Goal: Information Seeking & Learning: Check status

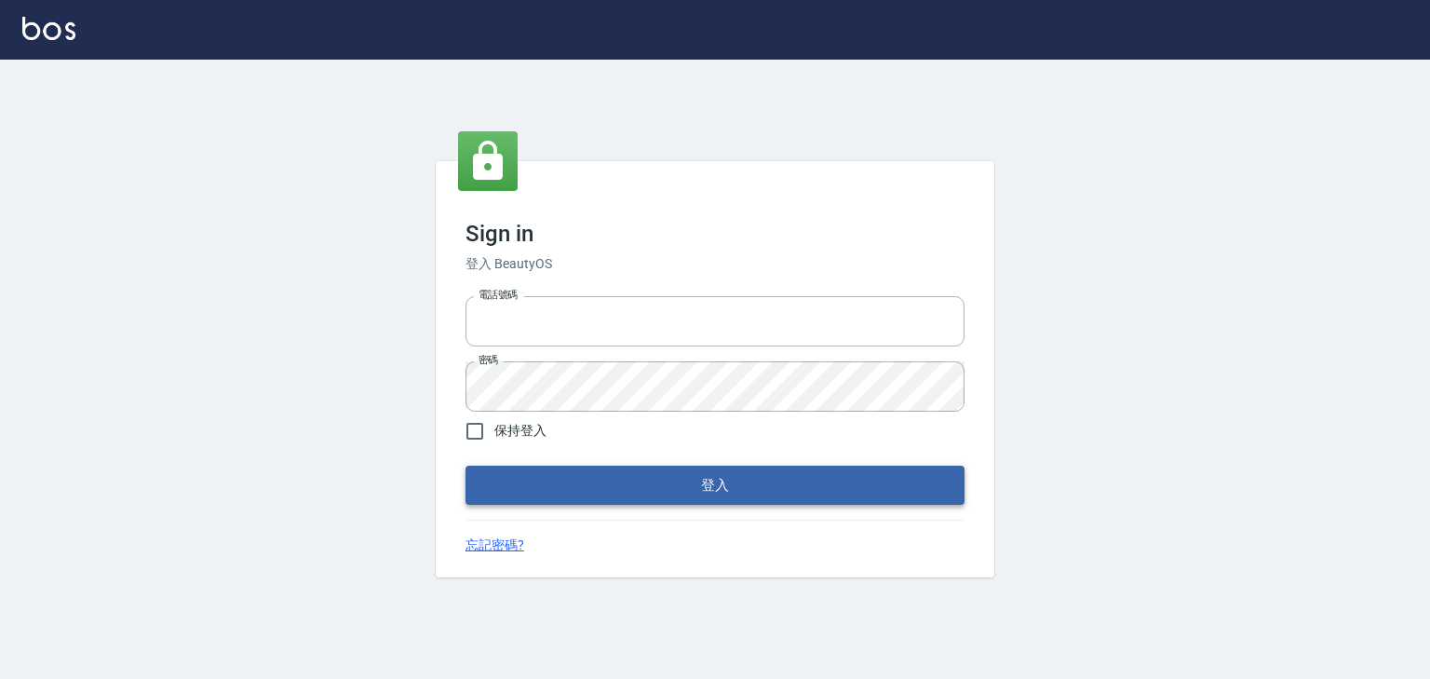
type input "0910967130"
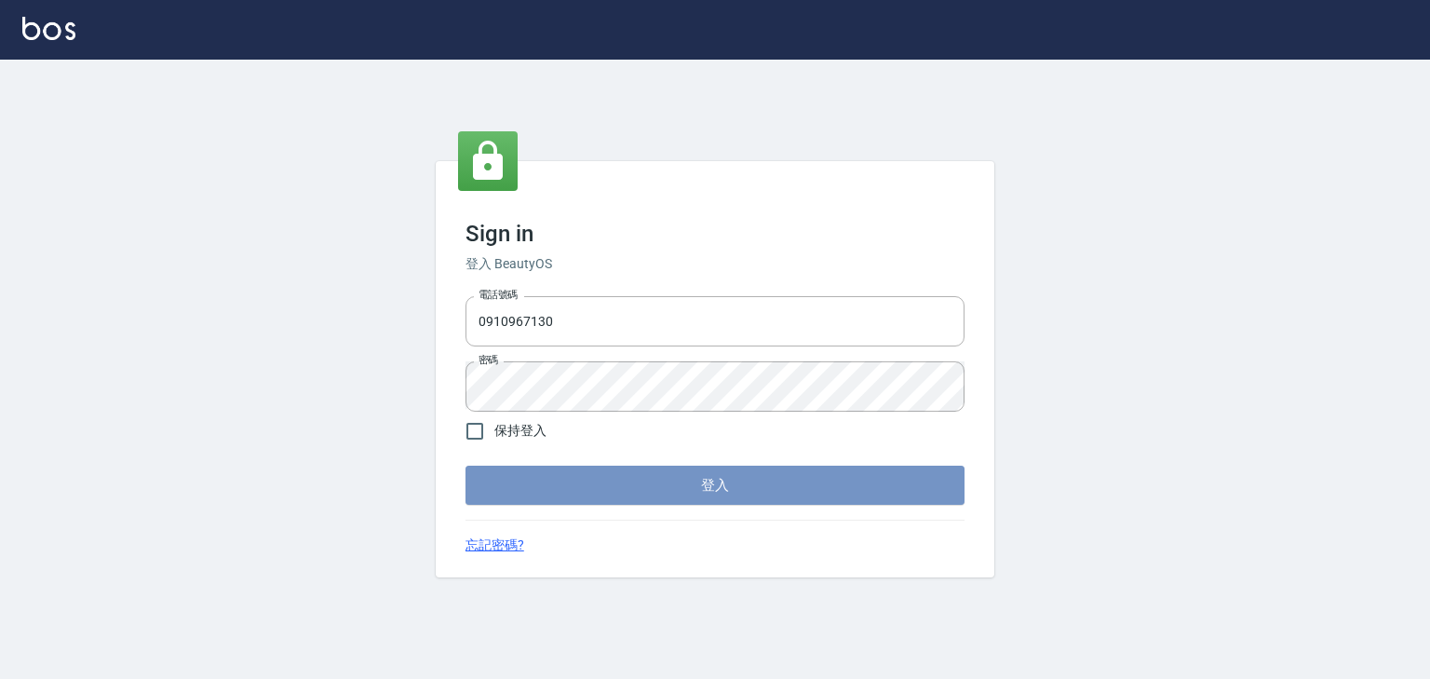
drag, startPoint x: 704, startPoint y: 486, endPoint x: 980, endPoint y: 288, distance: 339.5
click at [704, 485] on button "登入" at bounding box center [715, 485] width 499 height 39
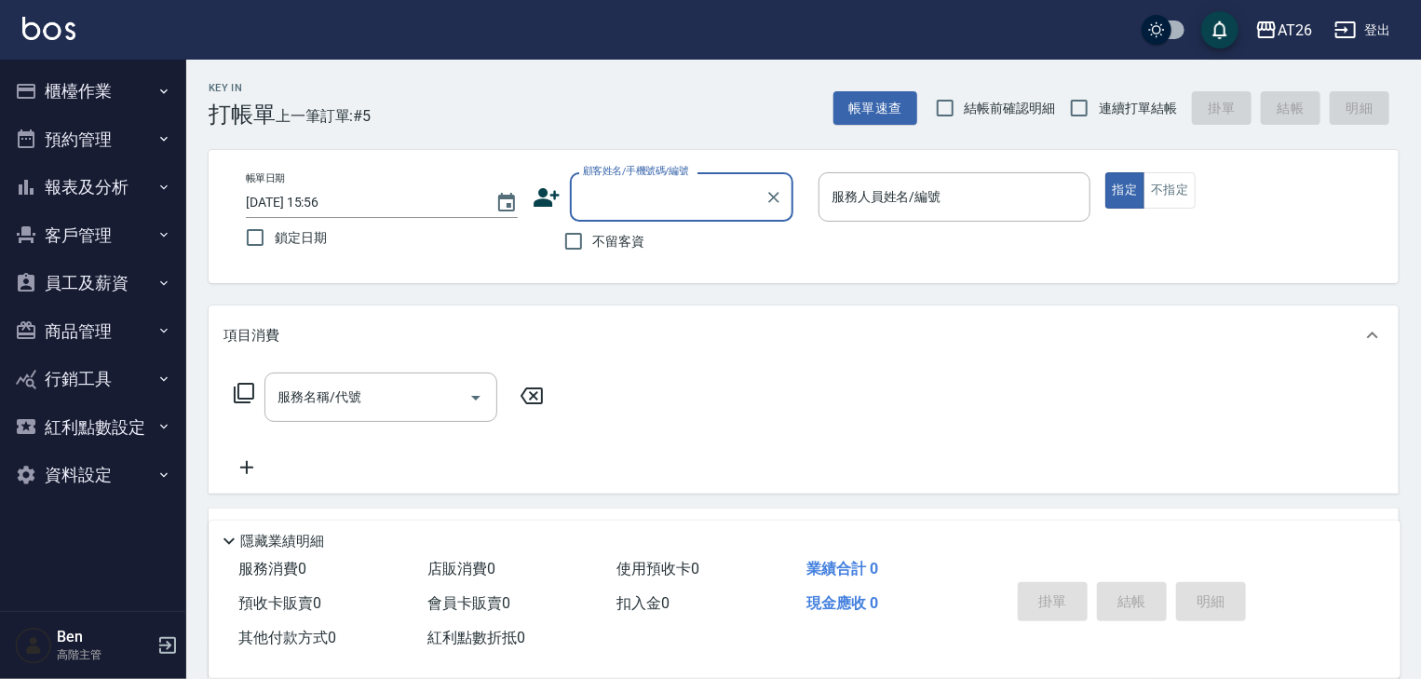
click at [92, 187] on button "報表及分析" at bounding box center [92, 187] width 171 height 48
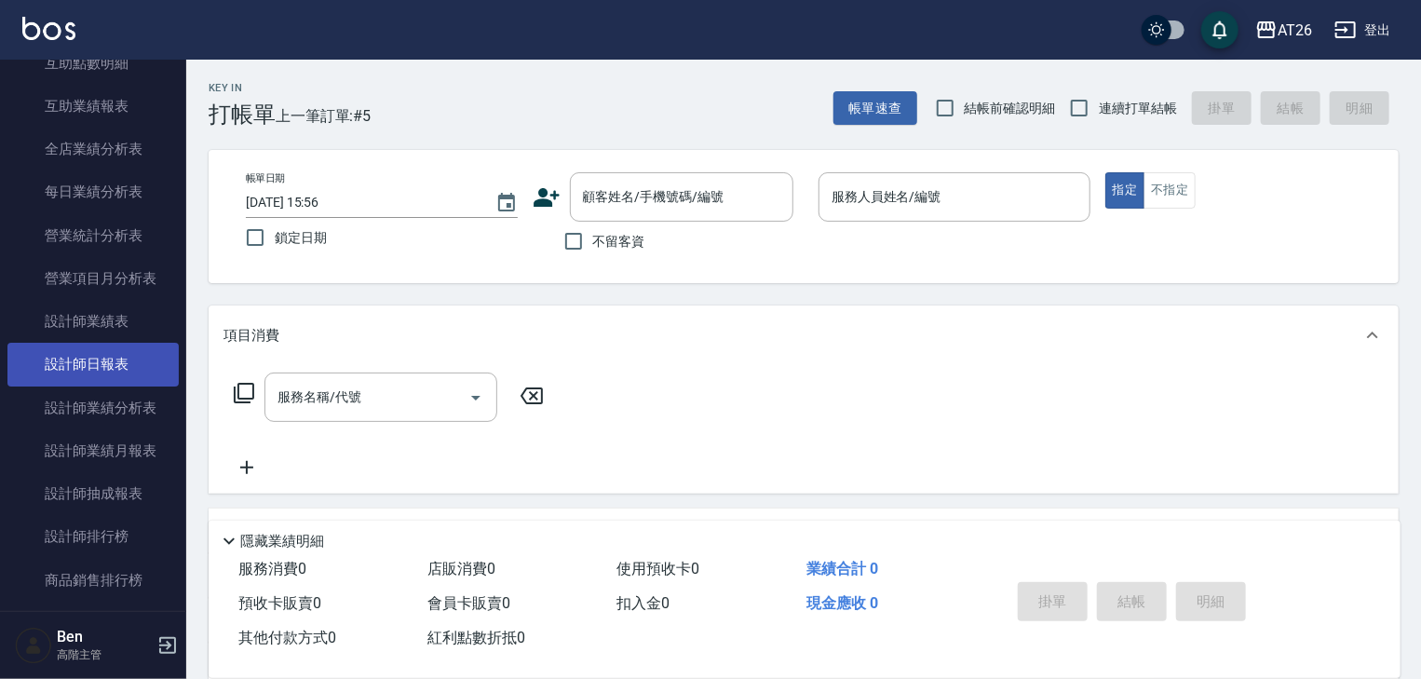
scroll to position [670, 0]
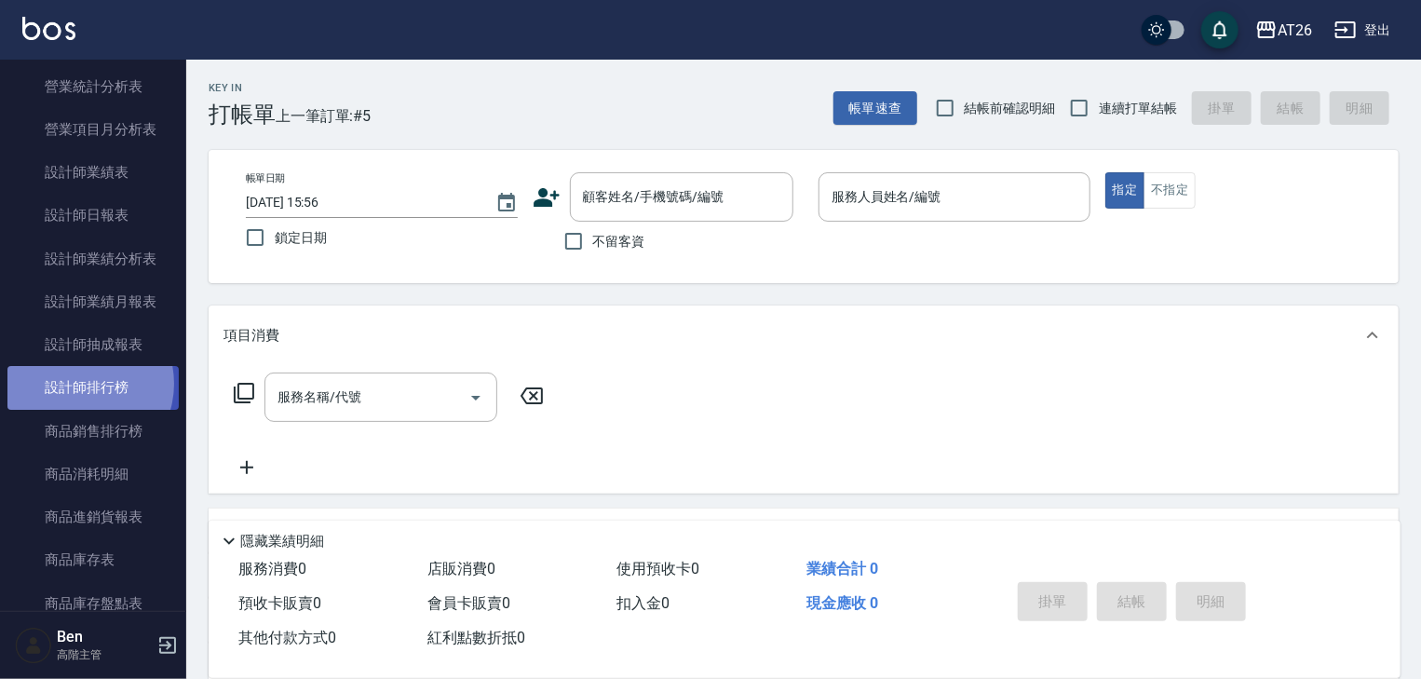
click at [78, 384] on link "設計師排行榜" at bounding box center [92, 387] width 171 height 43
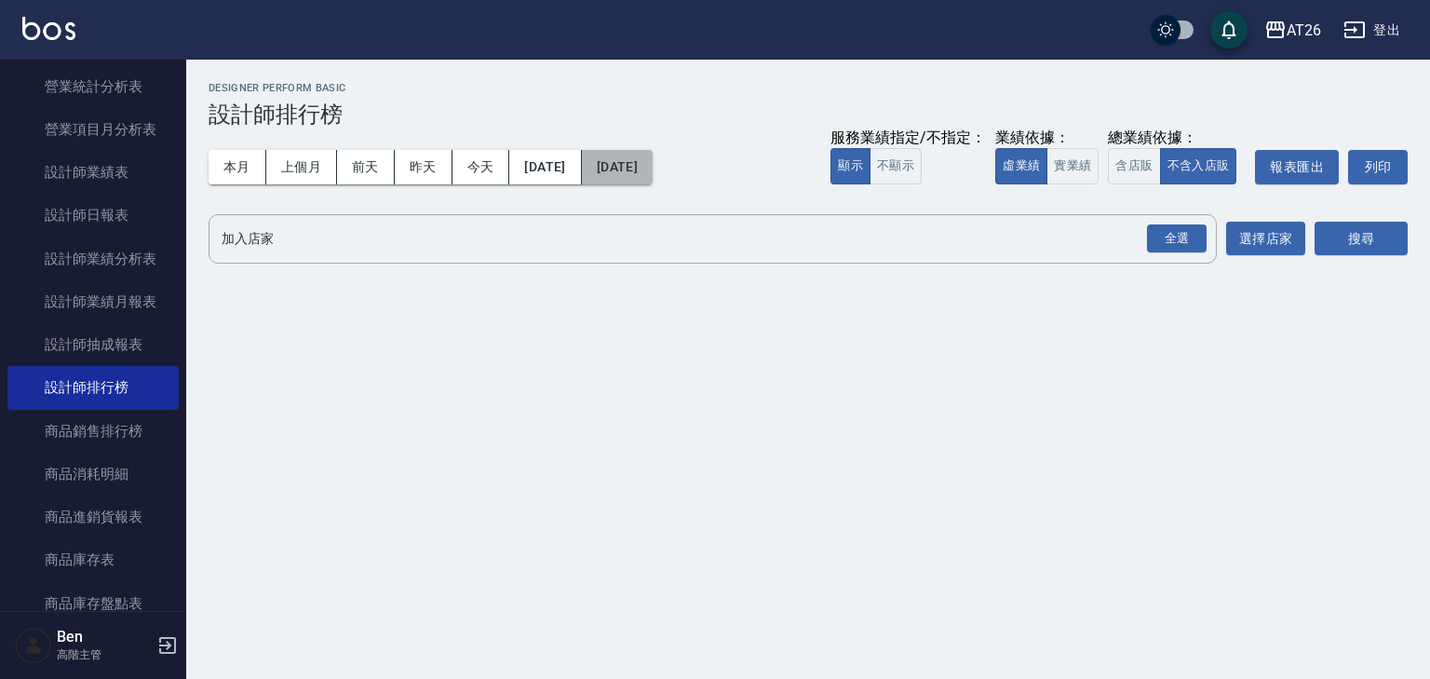
click at [653, 168] on button "[DATE]" at bounding box center [617, 167] width 71 height 34
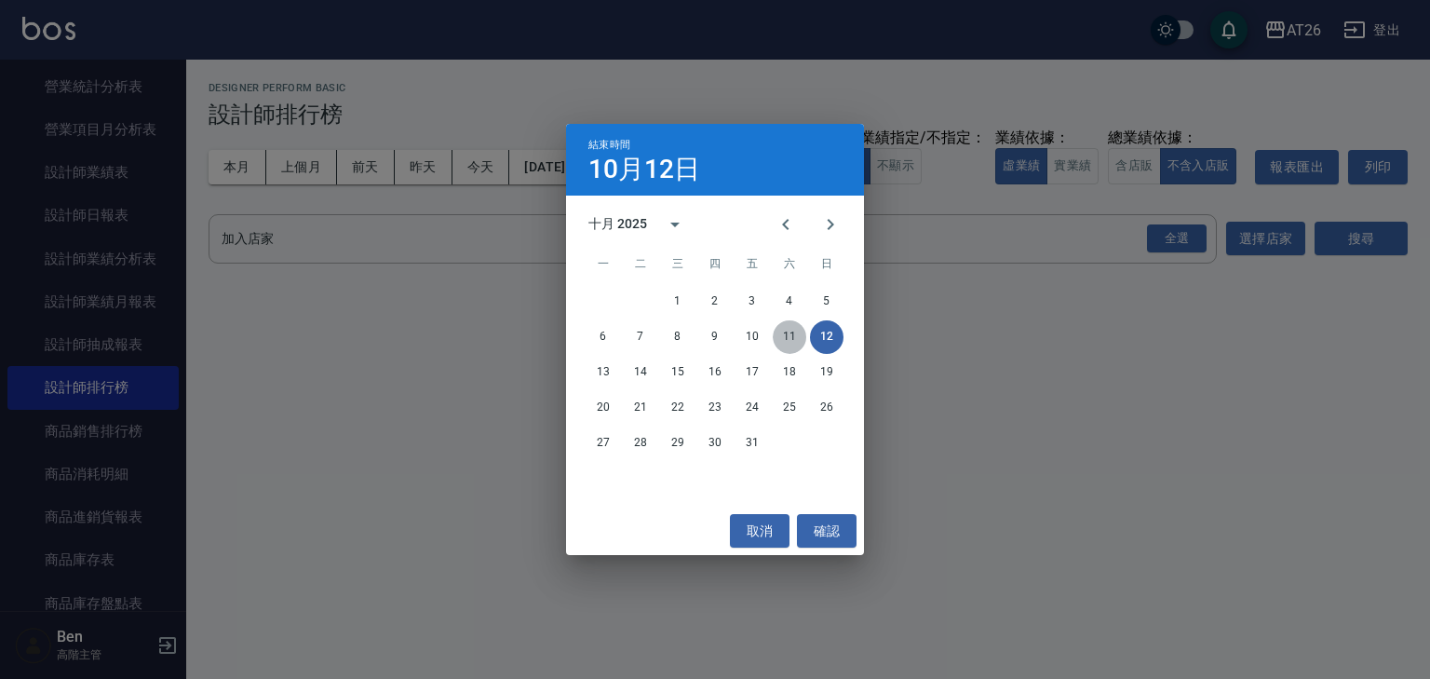
click at [790, 331] on button "11" at bounding box center [790, 337] width 34 height 34
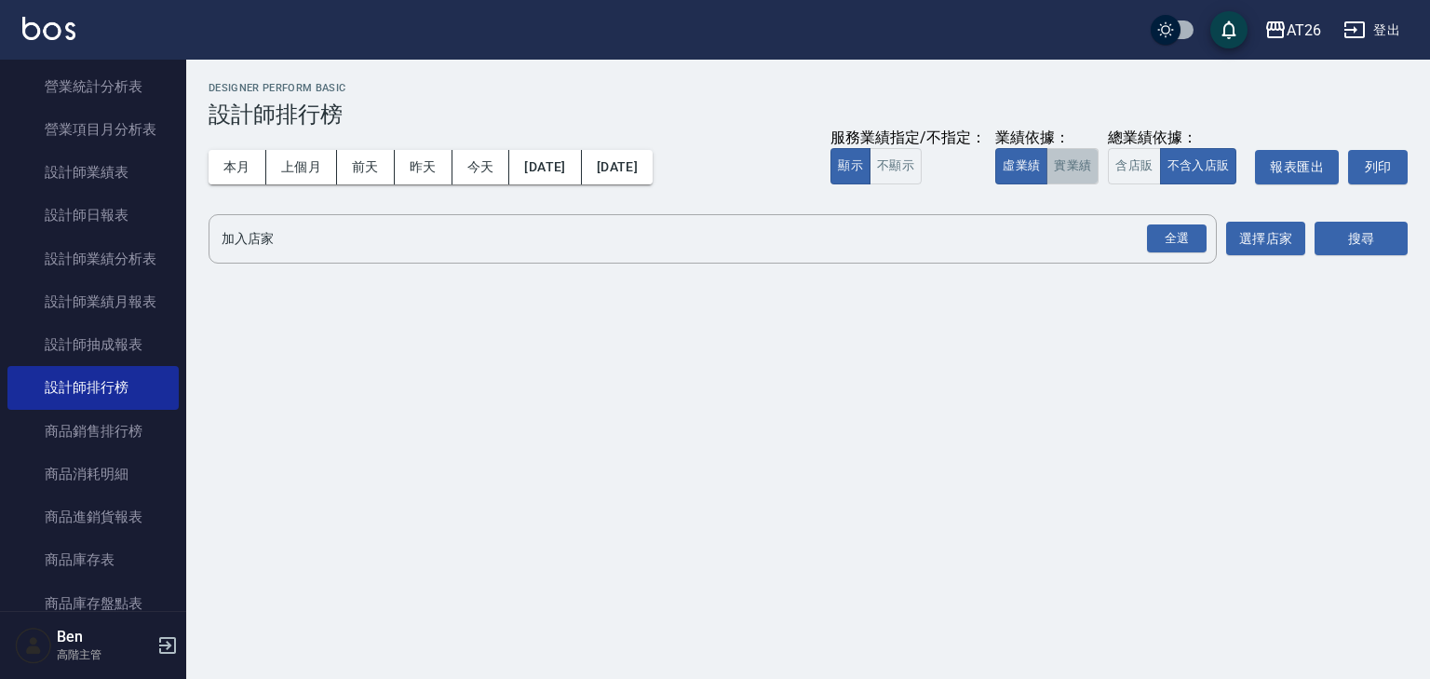
click at [1088, 153] on button "實業績" at bounding box center [1073, 166] width 52 height 36
click at [1265, 240] on button "選擇店家" at bounding box center [1265, 239] width 79 height 34
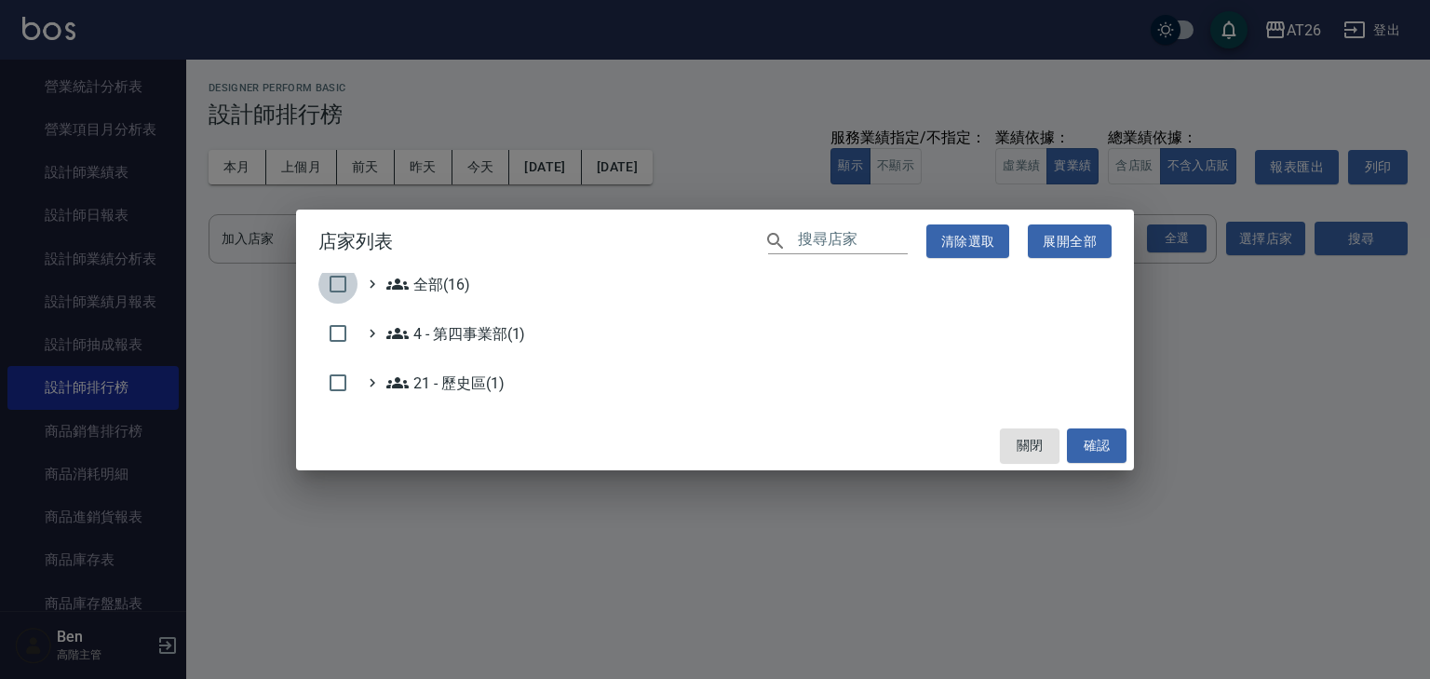
click at [331, 286] on input "checkbox" at bounding box center [337, 283] width 39 height 39
checkbox input "true"
click at [1096, 443] on button "確認" at bounding box center [1097, 445] width 60 height 34
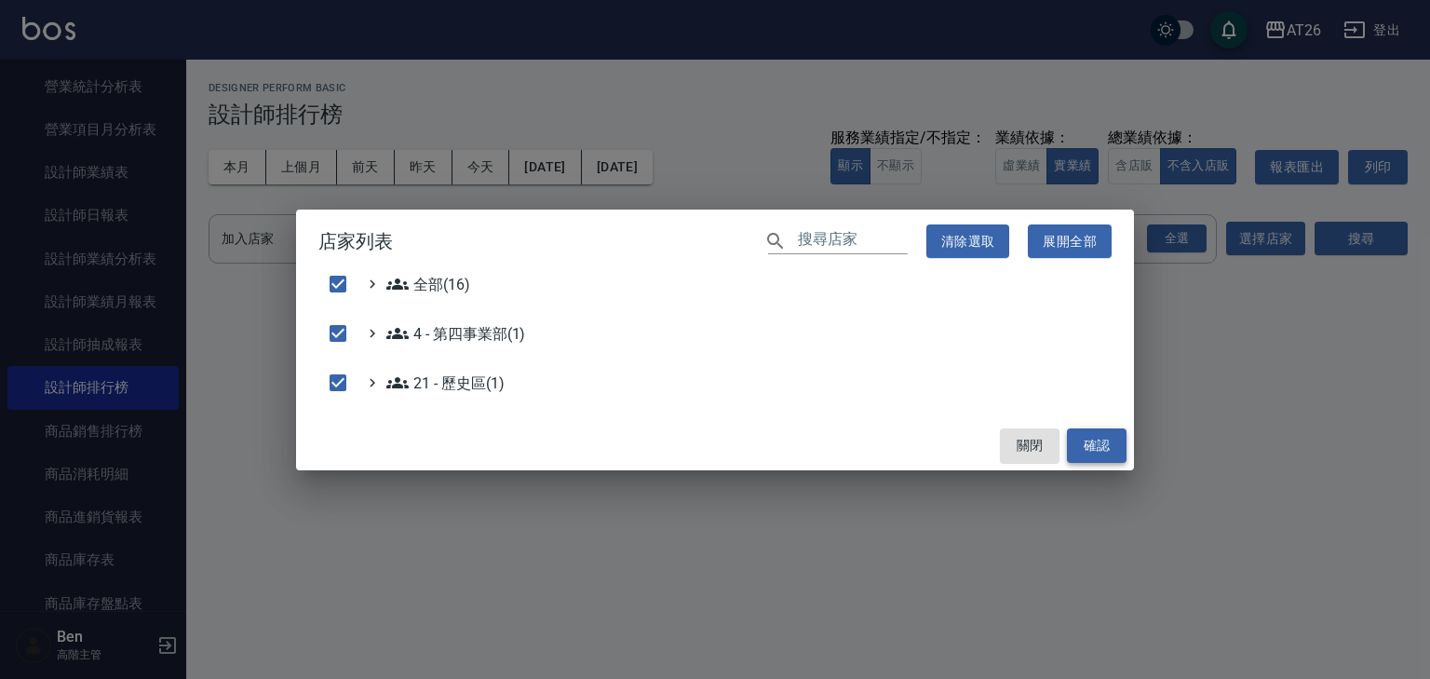
checkbox input "false"
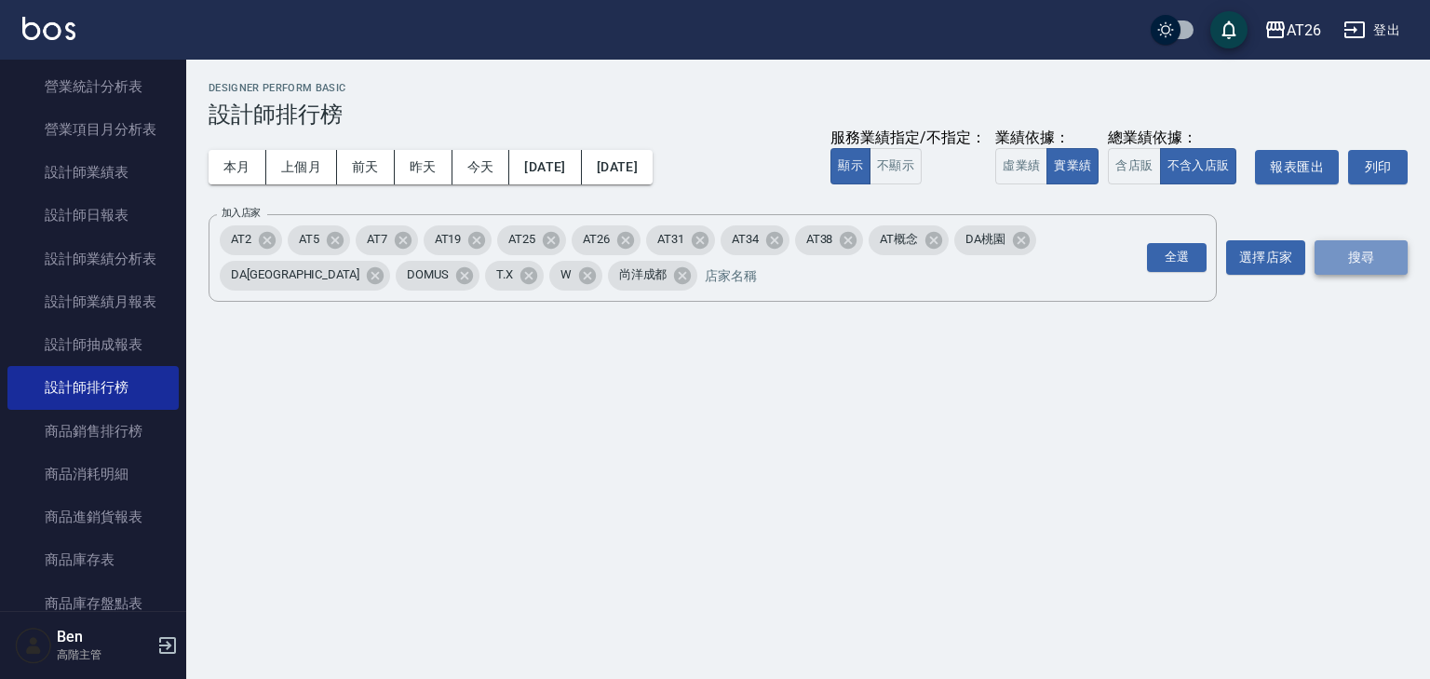
click at [1348, 269] on button "搜尋" at bounding box center [1361, 257] width 93 height 34
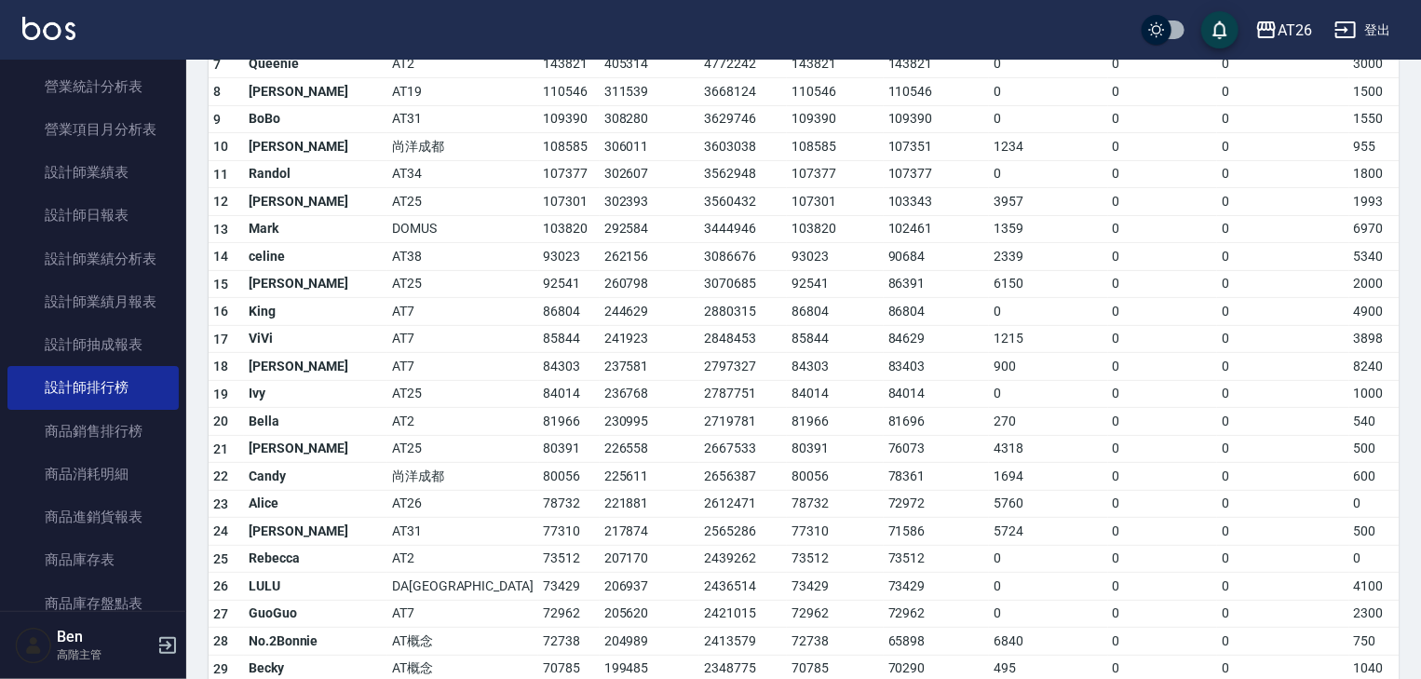
scroll to position [521, 0]
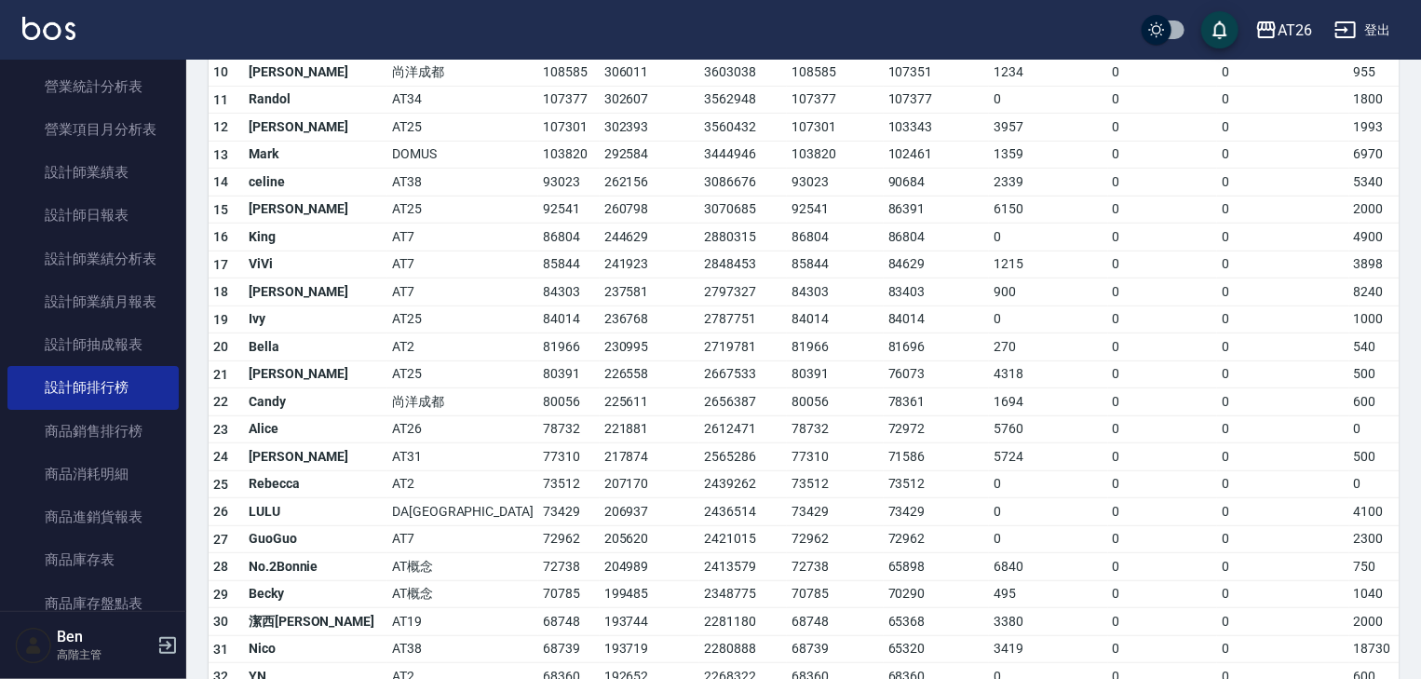
click at [1108, 417] on td "0" at bounding box center [1163, 429] width 110 height 28
